Goal: Task Accomplishment & Management: Use online tool/utility

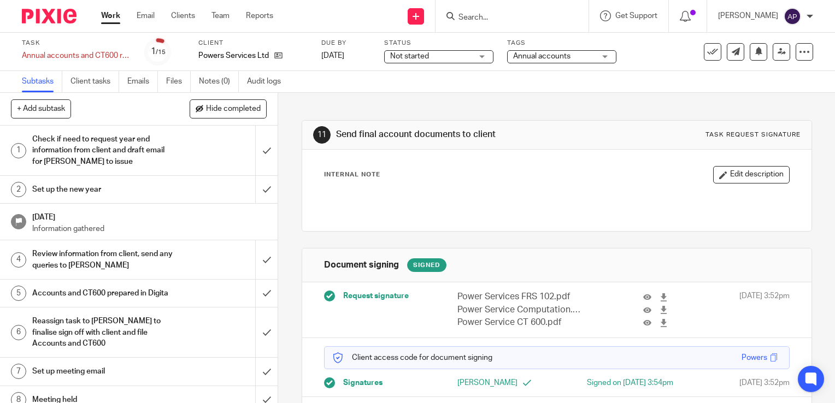
click at [84, 145] on h1 "Check if need to request year end information from client and draft email for […" at bounding box center [103, 150] width 142 height 39
